Goal: Transaction & Acquisition: Purchase product/service

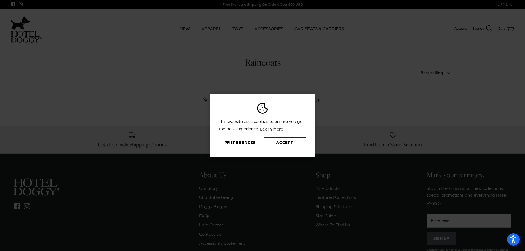
click at [281, 138] on button "Accept" at bounding box center [285, 143] width 43 height 11
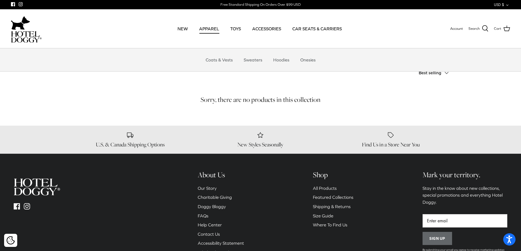
click at [213, 28] on link "APPAREL" at bounding box center [209, 28] width 30 height 19
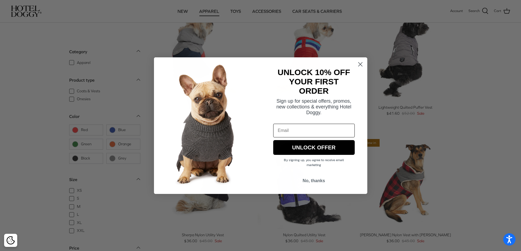
scroll to position [410, 0]
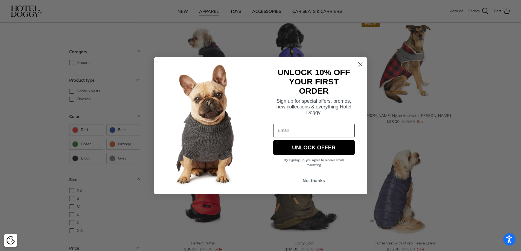
click at [359, 64] on circle "Close dialog" at bounding box center [360, 64] width 9 height 9
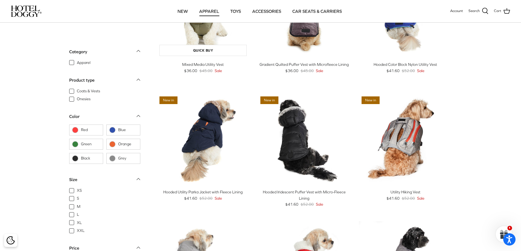
scroll to position [0, 0]
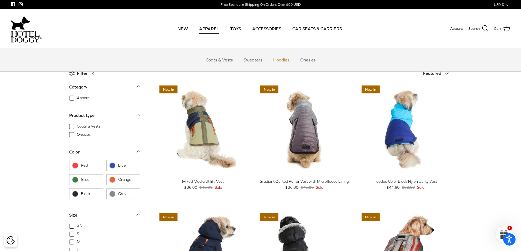
click at [275, 60] on link "Hoodies" at bounding box center [281, 60] width 26 height 16
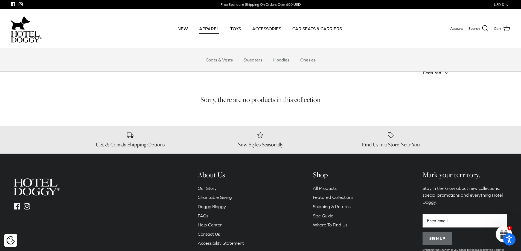
click at [210, 28] on link "APPAREL" at bounding box center [209, 28] width 30 height 19
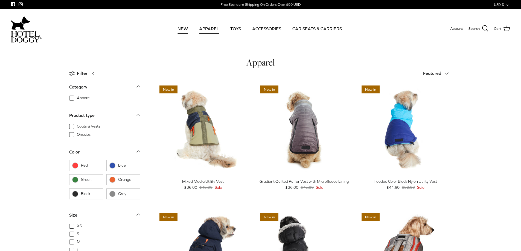
click at [184, 29] on link "NEW" at bounding box center [183, 28] width 20 height 19
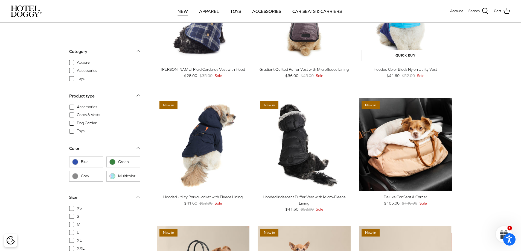
scroll to position [575, 0]
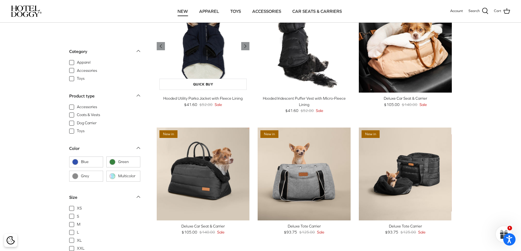
click at [207, 63] on img "Hooded Utility Parka Jacket with Fleece Lining" at bounding box center [203, 46] width 93 height 93
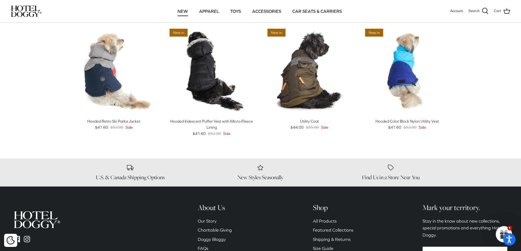
scroll to position [510, 0]
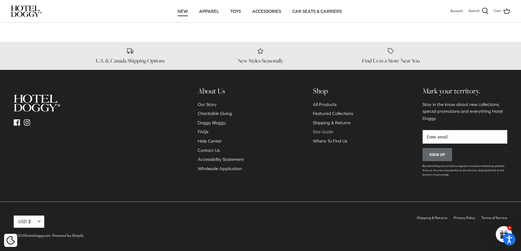
click at [330, 130] on link "Size Guide" at bounding box center [323, 131] width 21 height 5
